Goal: Task Accomplishment & Management: Use online tool/utility

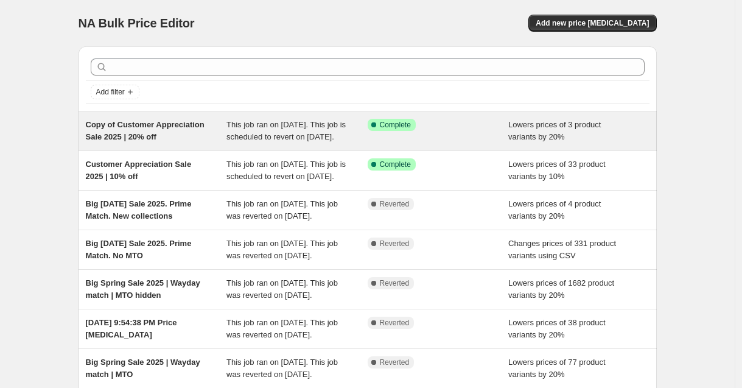
click at [213, 139] on div "Copy of Customer Appreciation Sale 2025 | 20% off" at bounding box center [156, 131] width 141 height 24
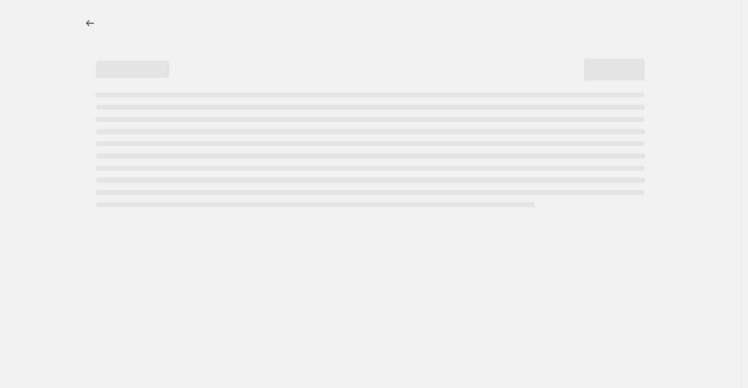
select select "percentage"
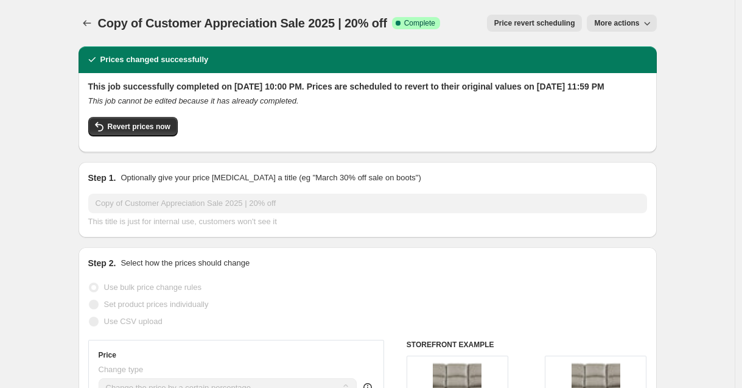
click at [656, 22] on button "More actions" at bounding box center [621, 23] width 69 height 17
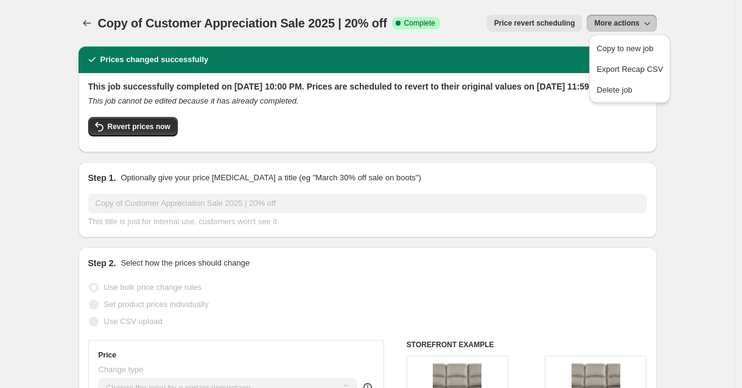
click at [656, 22] on button "More actions" at bounding box center [621, 23] width 69 height 17
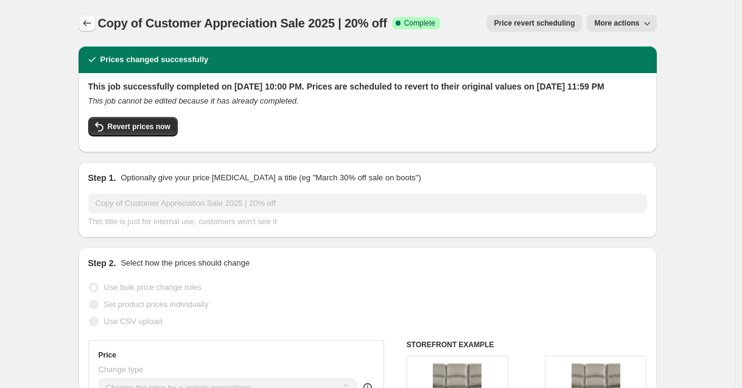
click at [92, 20] on icon "Price change jobs" at bounding box center [87, 23] width 12 height 12
